Goal: Task Accomplishment & Management: Manage account settings

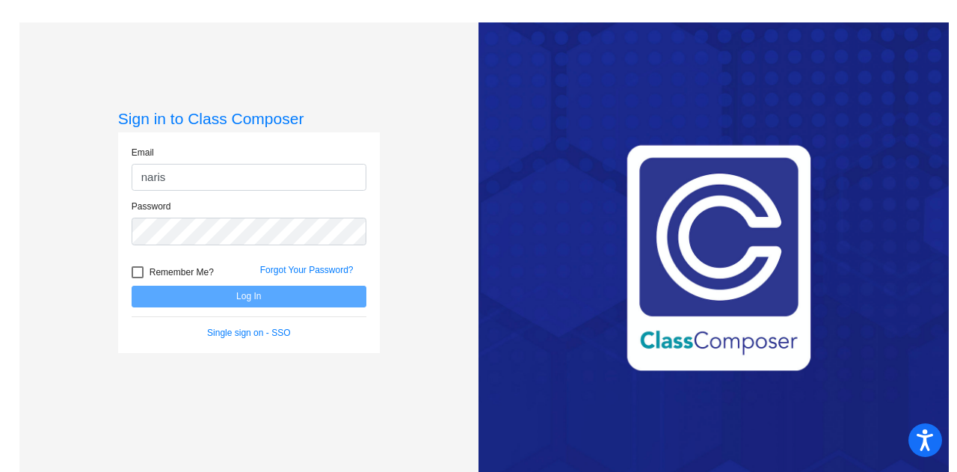
type input "[EMAIL_ADDRESS][DOMAIN_NAME]"
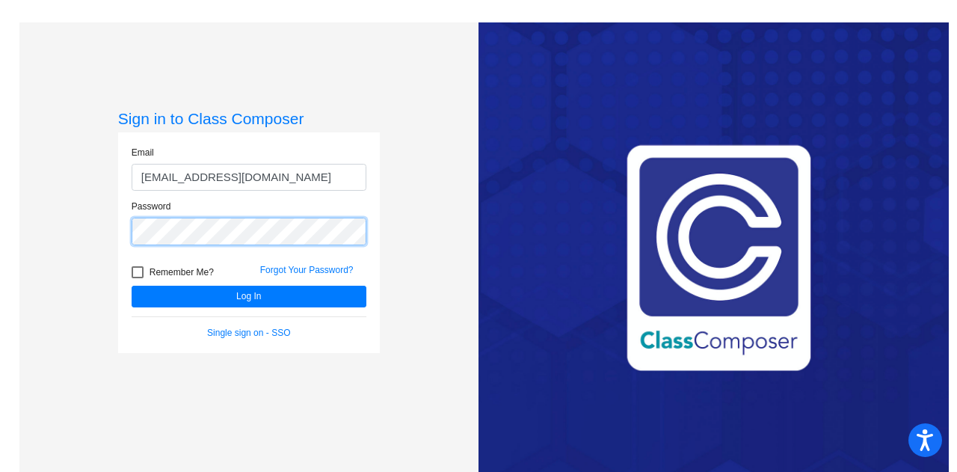
click at [132, 286] on button "Log In" at bounding box center [249, 297] width 235 height 22
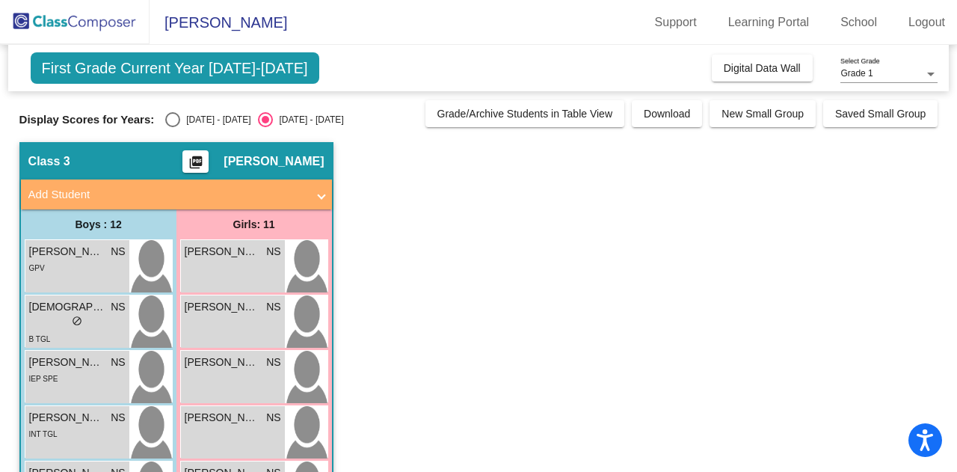
click at [176, 120] on div "Select an option" at bounding box center [172, 119] width 15 height 15
click at [173, 127] on input "[DATE] - [DATE]" at bounding box center [172, 127] width 1 height 1
radio input "true"
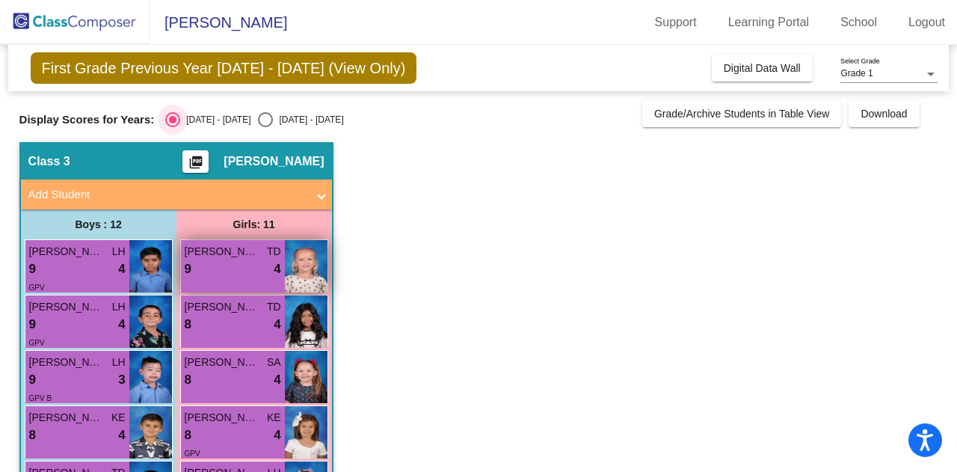
click at [245, 272] on div "9 lock do_not_disturb_alt 4" at bounding box center [233, 268] width 96 height 19
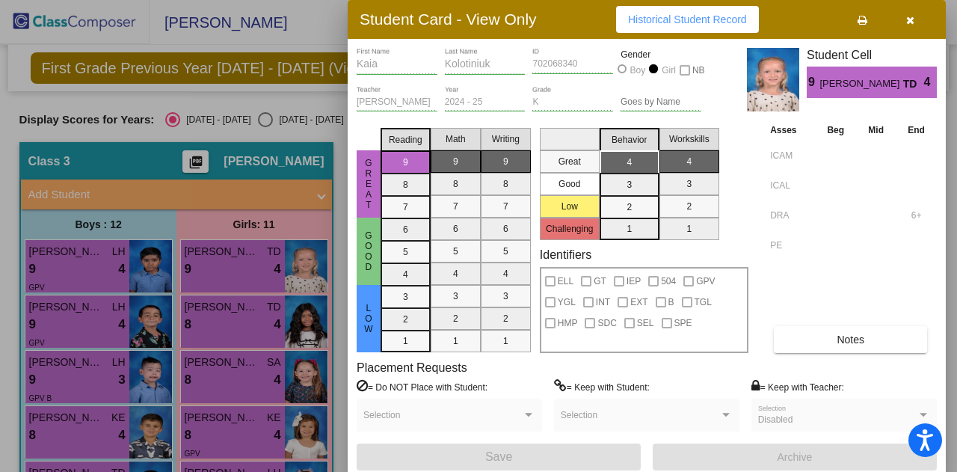
click at [921, 25] on button "button" at bounding box center [910, 19] width 48 height 27
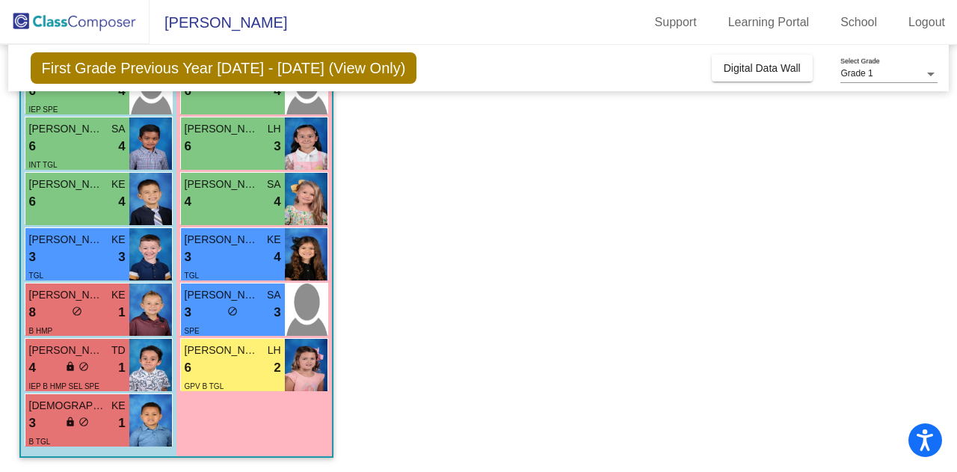
scroll to position [455, 0]
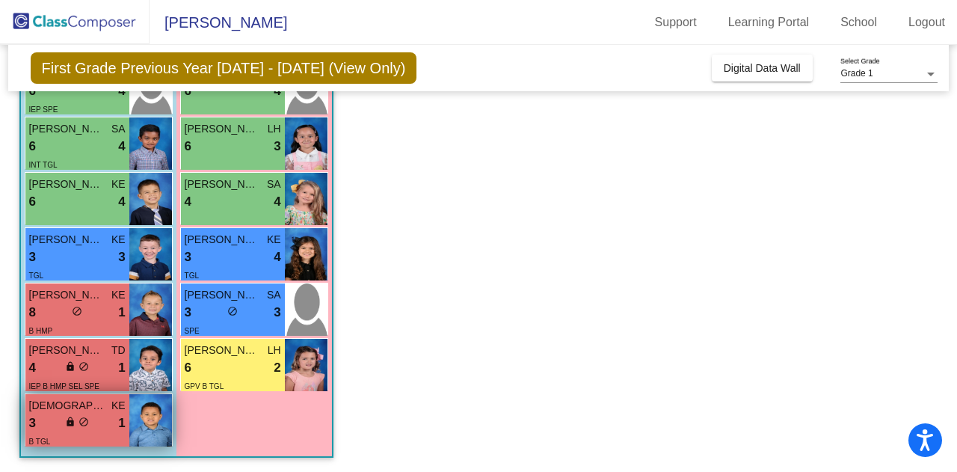
click at [114, 419] on div "3 lock do_not_disturb_alt 1" at bounding box center [77, 422] width 96 height 19
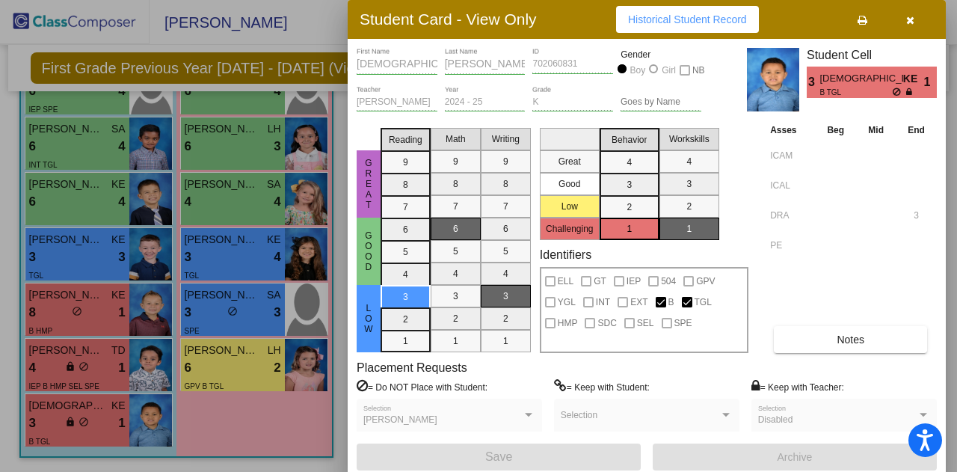
click at [909, 17] on icon "button" at bounding box center [910, 20] width 8 height 10
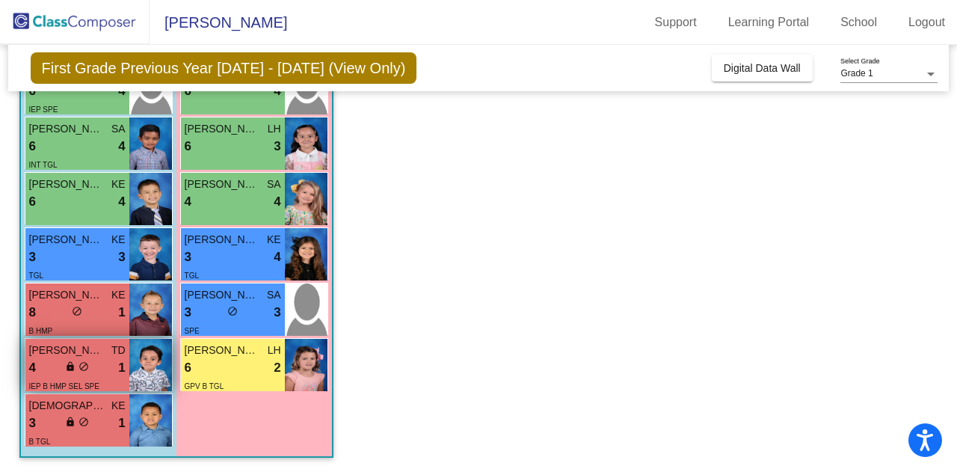
click at [64, 361] on div "4 lock do_not_disturb_alt 1" at bounding box center [77, 367] width 96 height 19
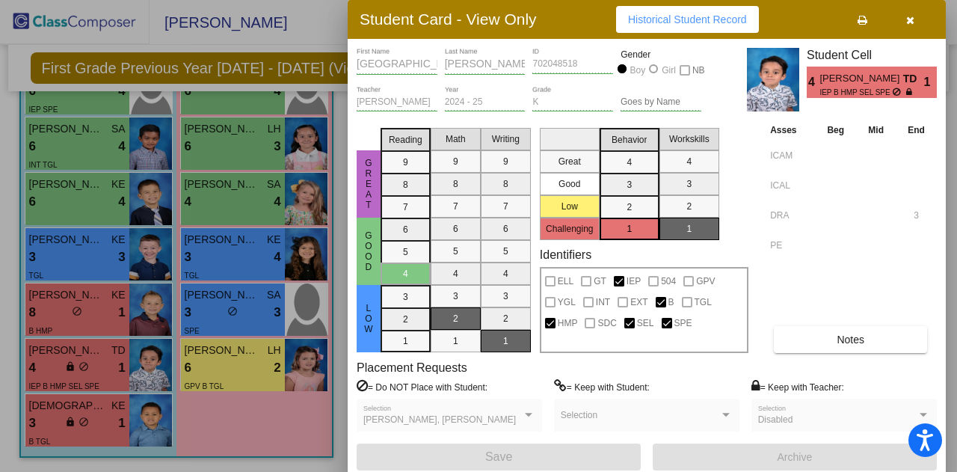
click at [904, 27] on button "button" at bounding box center [910, 19] width 48 height 27
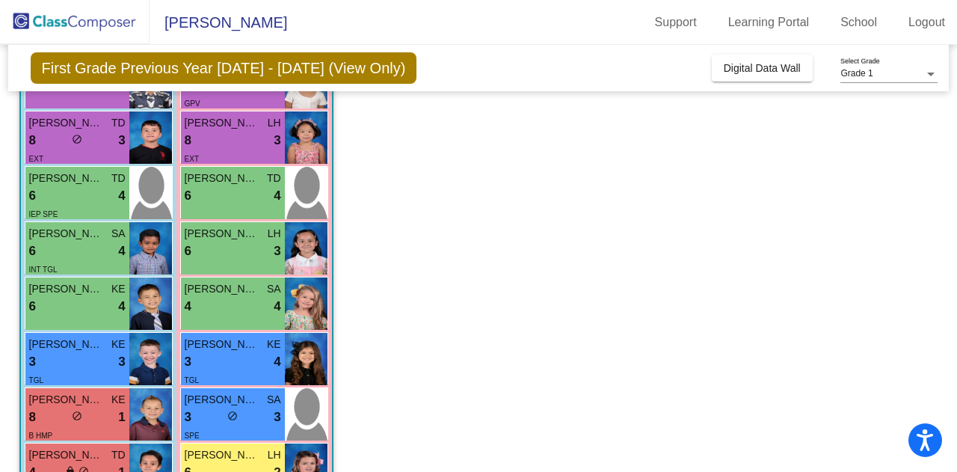
scroll to position [351, 0]
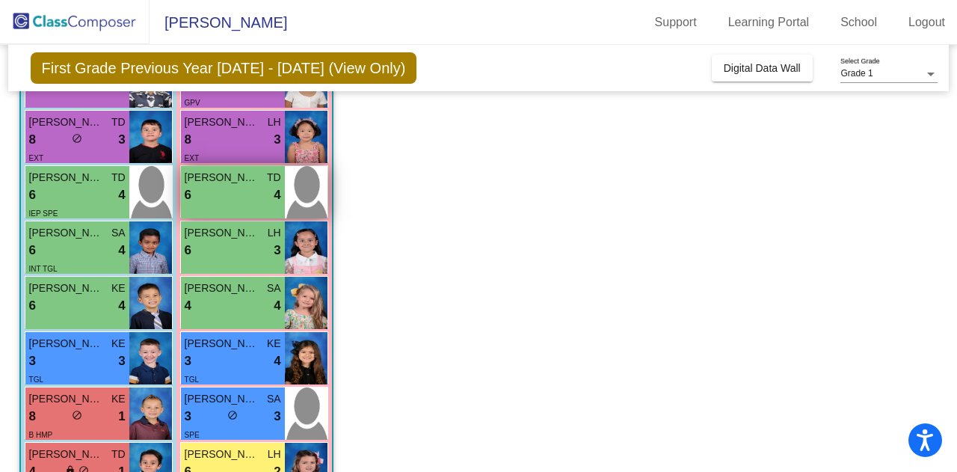
click at [214, 213] on div "[PERSON_NAME] TD 6 lock do_not_disturb_alt 4" at bounding box center [233, 192] width 104 height 52
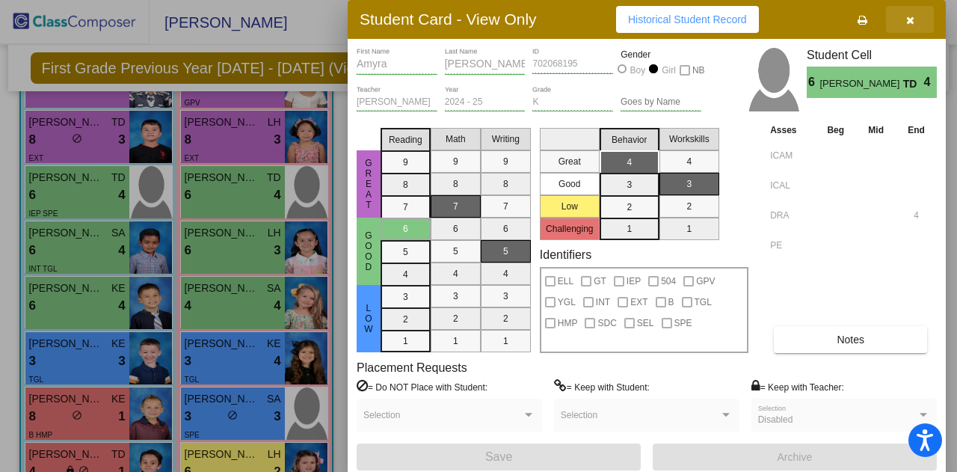
click at [909, 15] on icon "button" at bounding box center [910, 20] width 8 height 10
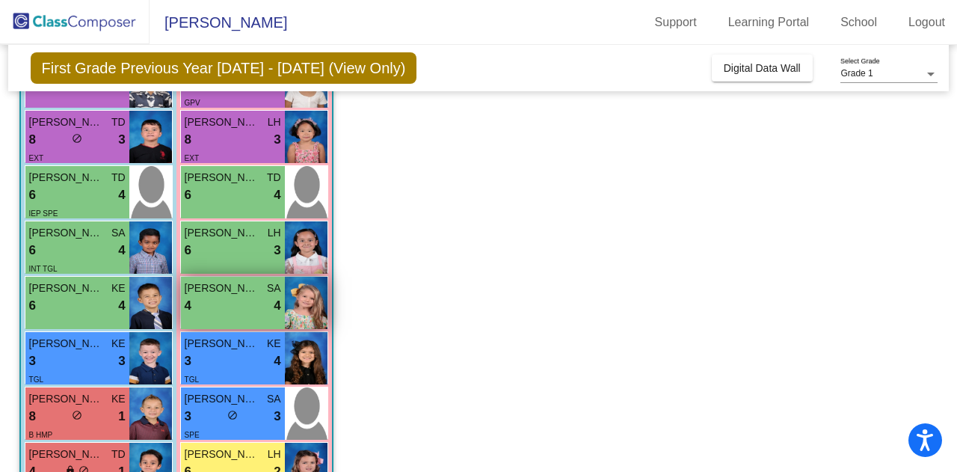
scroll to position [455, 0]
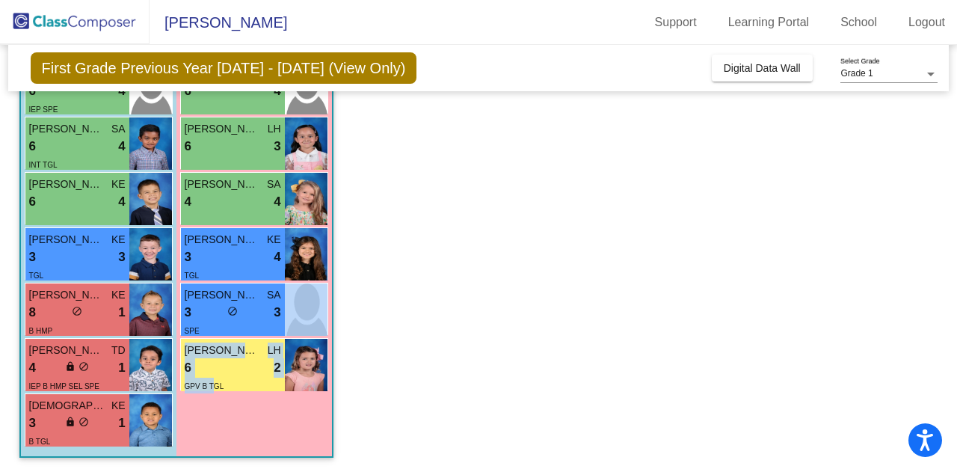
drag, startPoint x: 210, startPoint y: 327, endPoint x: 211, endPoint y: 440, distance: 112.9
click at [211, 440] on div "Girls: 11 [PERSON_NAME] TD 9 lock do_not_disturb_alt 4 [PERSON_NAME] TD 8 lock …" at bounding box center [254, 105] width 156 height 701
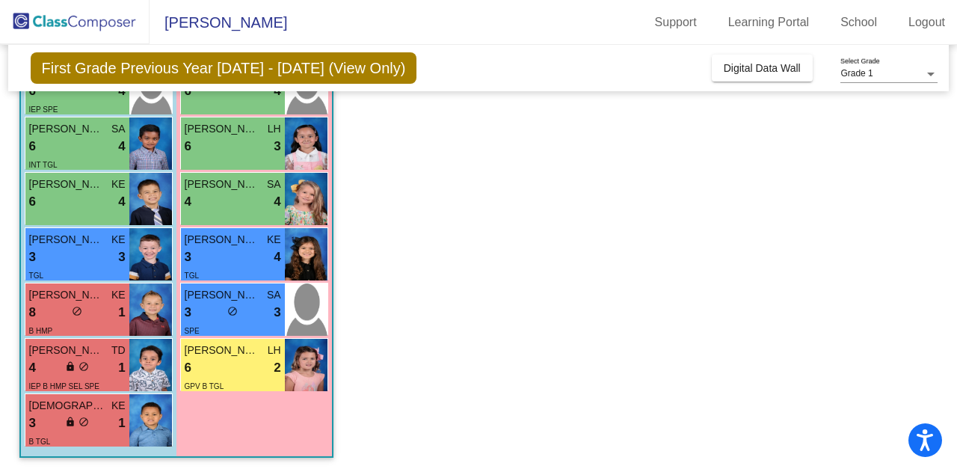
click at [511, 237] on app-classroom "Class 3 picture_as_pdf [PERSON_NAME] Add Student First Name Last Name Student I…" at bounding box center [478, 79] width 919 height 785
click at [480, 143] on app-classroom "Class 3 picture_as_pdf [PERSON_NAME] Add Student First Name Last Name Student I…" at bounding box center [478, 79] width 919 height 785
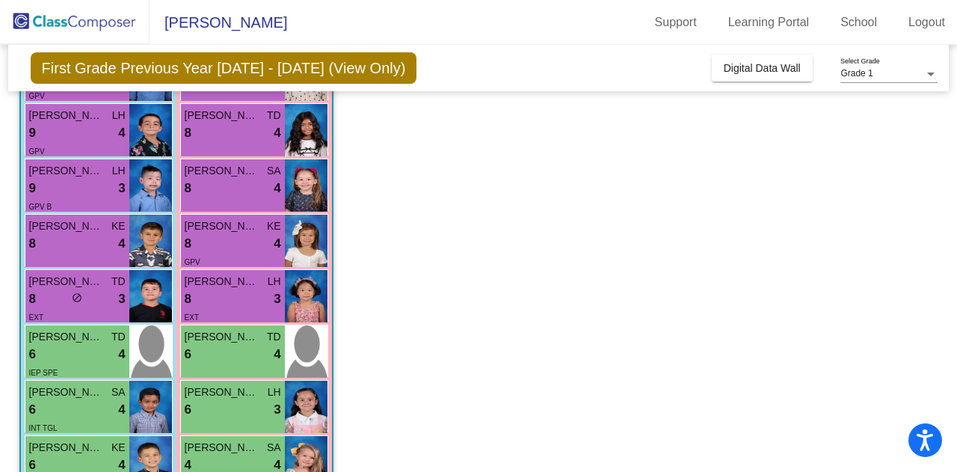
scroll to position [0, 0]
